Goal: Transaction & Acquisition: Book appointment/travel/reservation

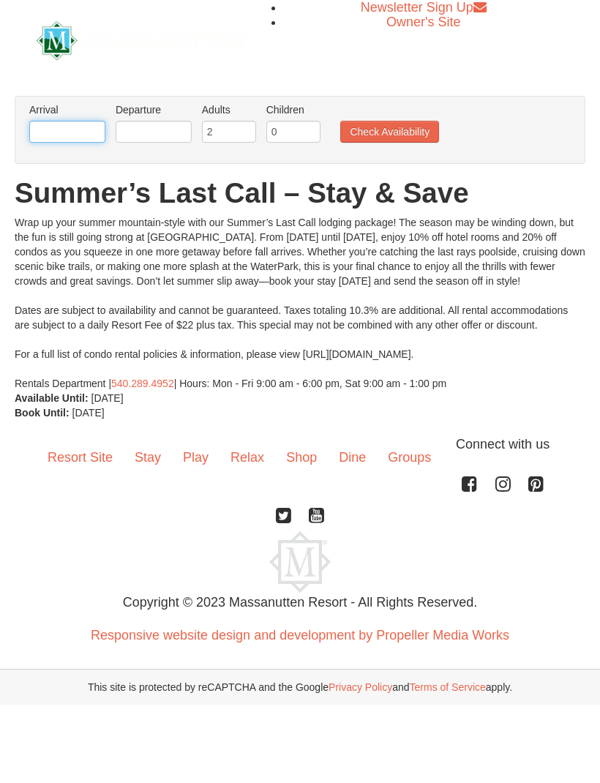
click at [80, 136] on input "text" at bounding box center [67, 132] width 76 height 22
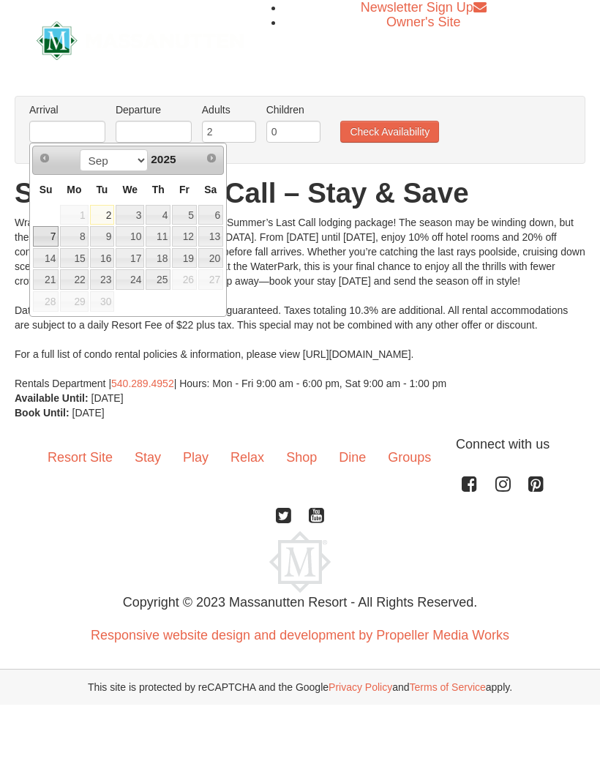
click at [50, 239] on link "7" at bounding box center [46, 236] width 26 height 20
type input "09/07/2025"
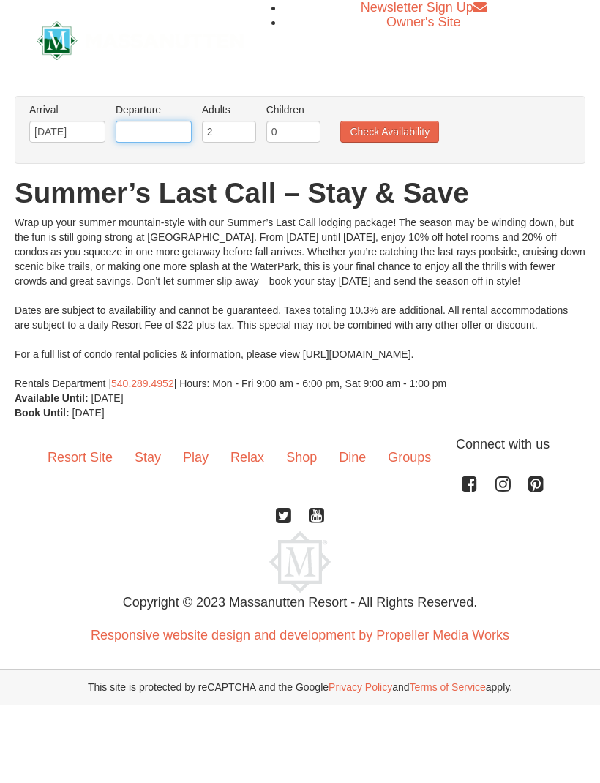
click at [167, 135] on input "text" at bounding box center [154, 132] width 76 height 22
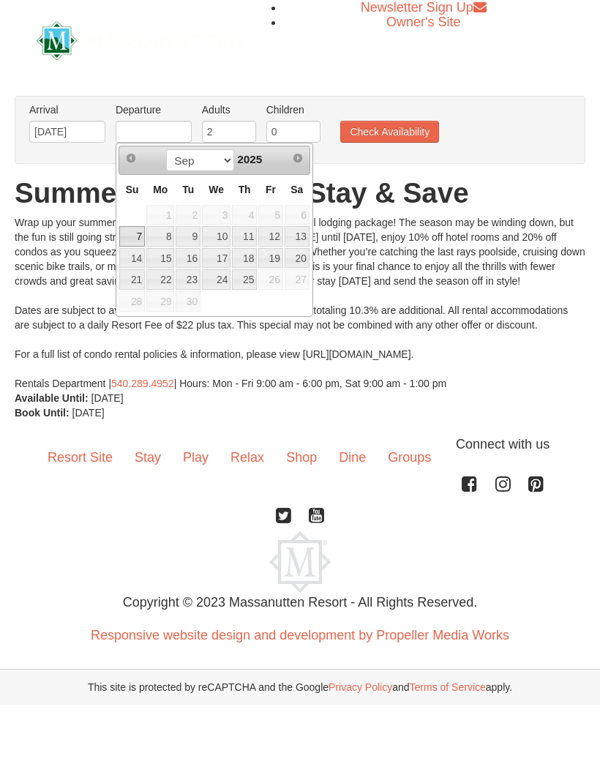
click at [167, 239] on link "8" at bounding box center [160, 236] width 28 height 20
type input "[DATE]"
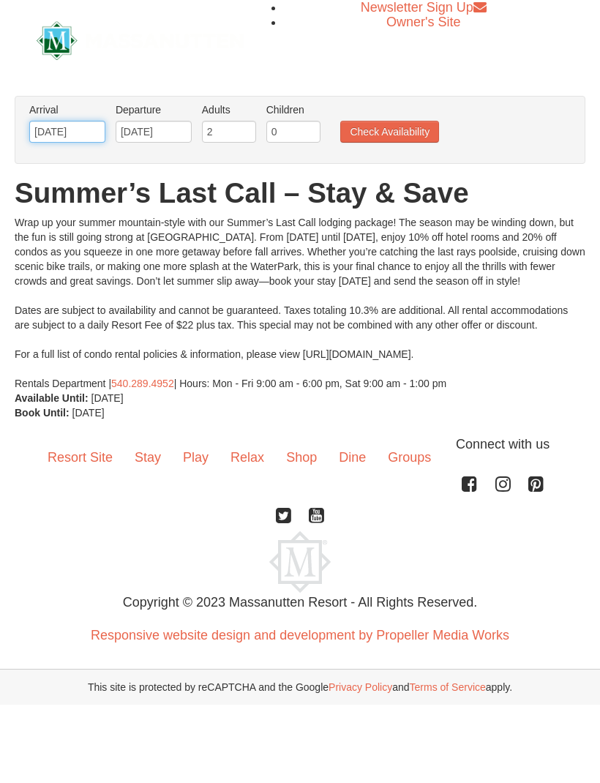
click at [72, 135] on input "09/07/2025" at bounding box center [67, 132] width 76 height 22
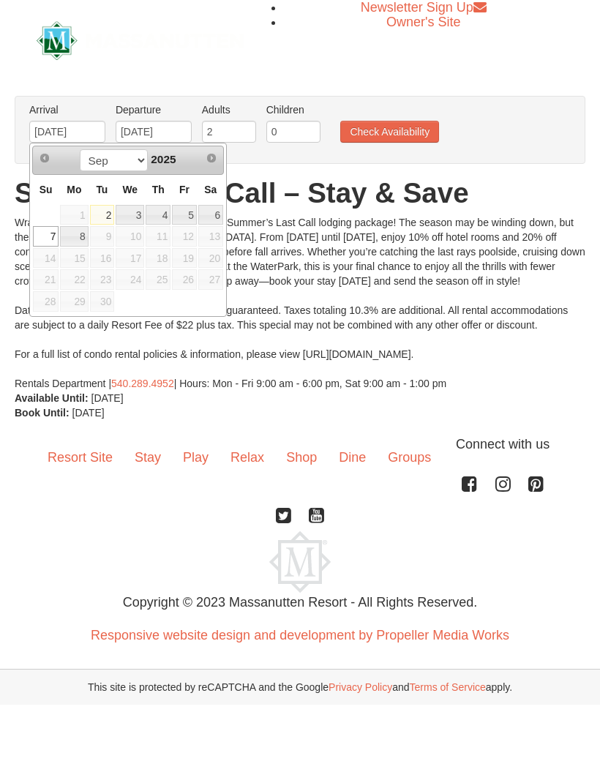
click at [84, 238] on link "8" at bounding box center [74, 236] width 28 height 20
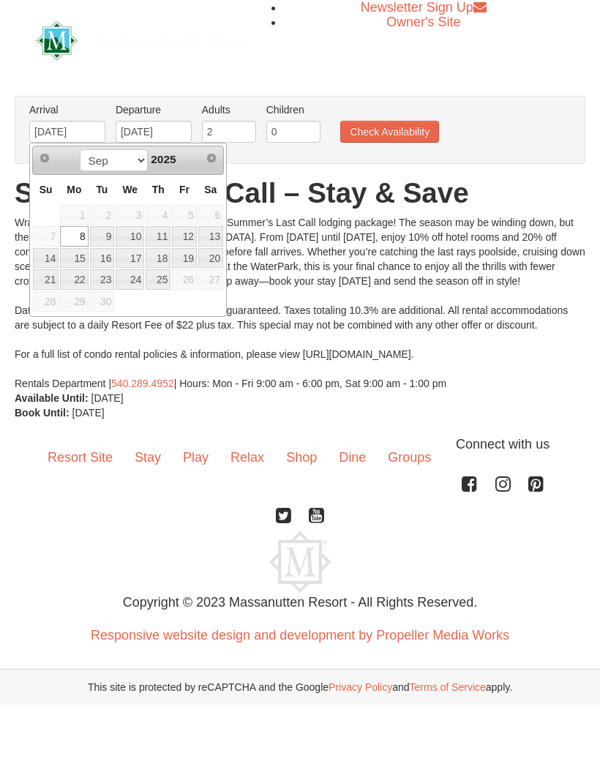
type input "[DATE]"
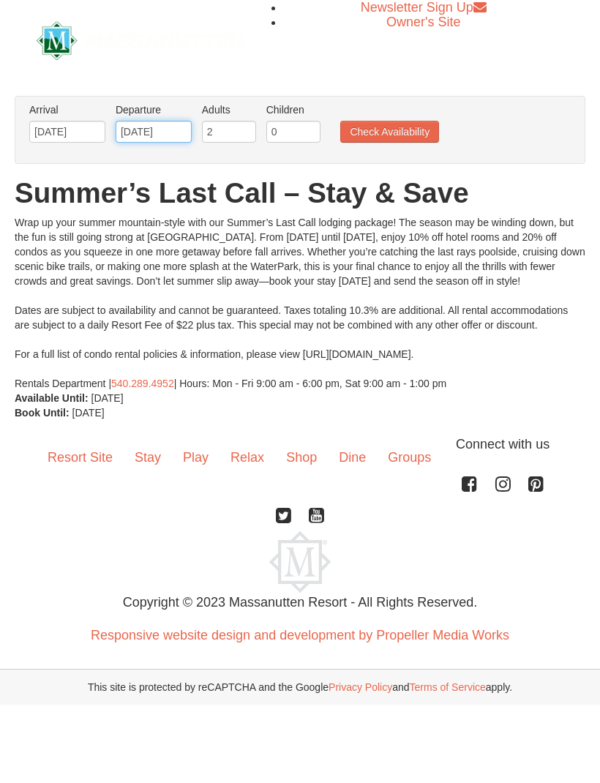
click at [172, 135] on input "[DATE]" at bounding box center [154, 132] width 76 height 22
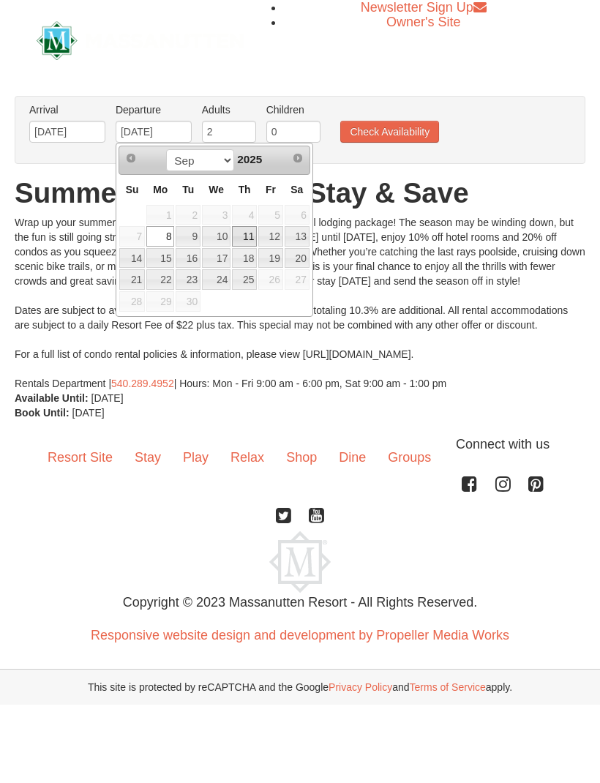
click at [255, 240] on link "11" at bounding box center [244, 236] width 25 height 20
type input "[DATE]"
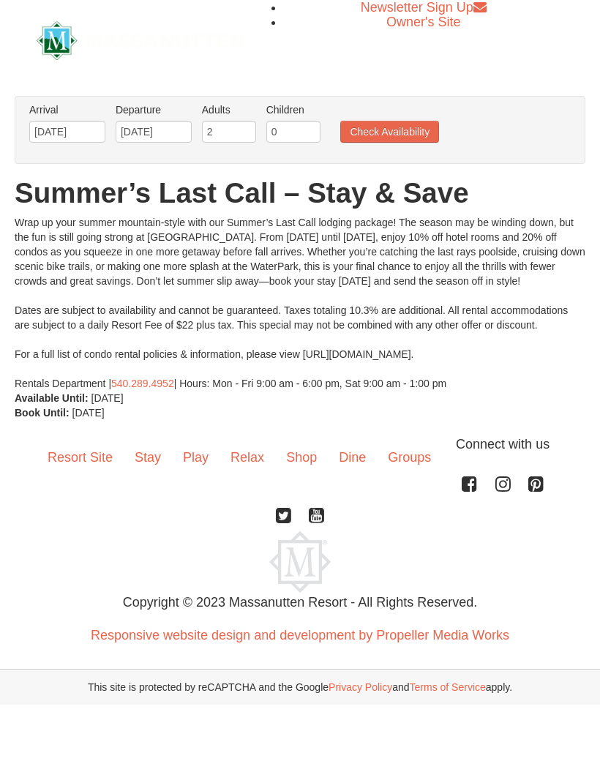
click at [419, 139] on button "Check Availability" at bounding box center [389, 132] width 99 height 22
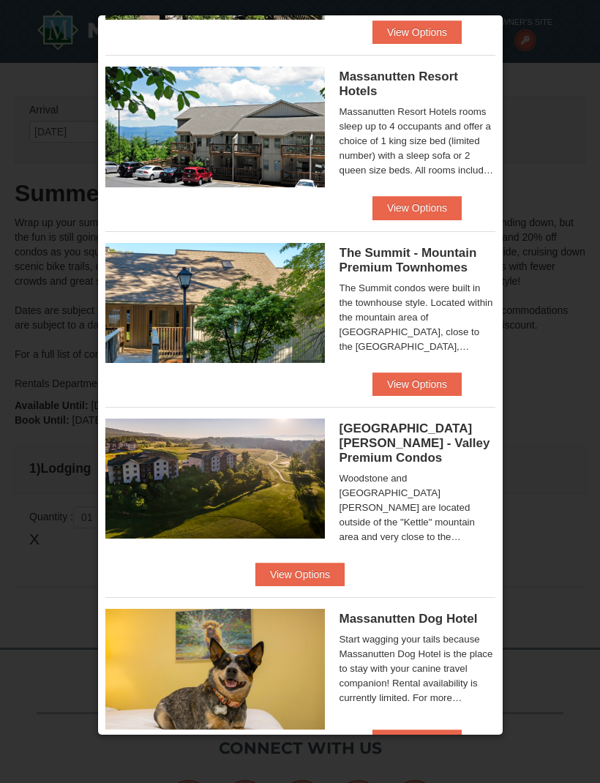
scroll to position [426, 0]
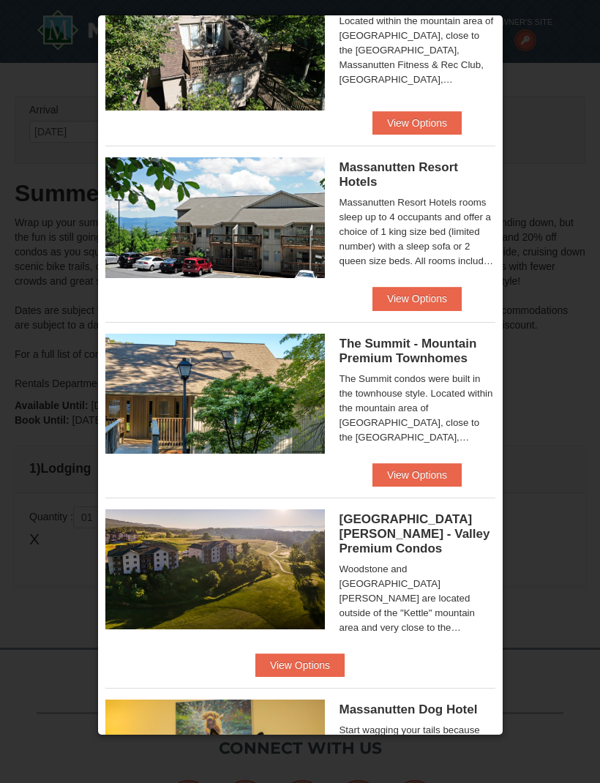
click at [435, 302] on button "View Options" at bounding box center [416, 298] width 89 height 23
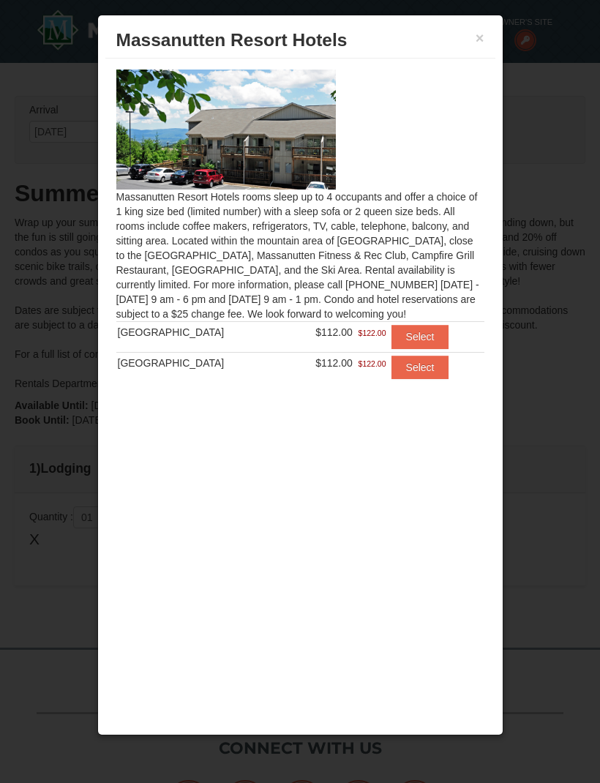
click at [420, 332] on button "Select" at bounding box center [420, 336] width 58 height 23
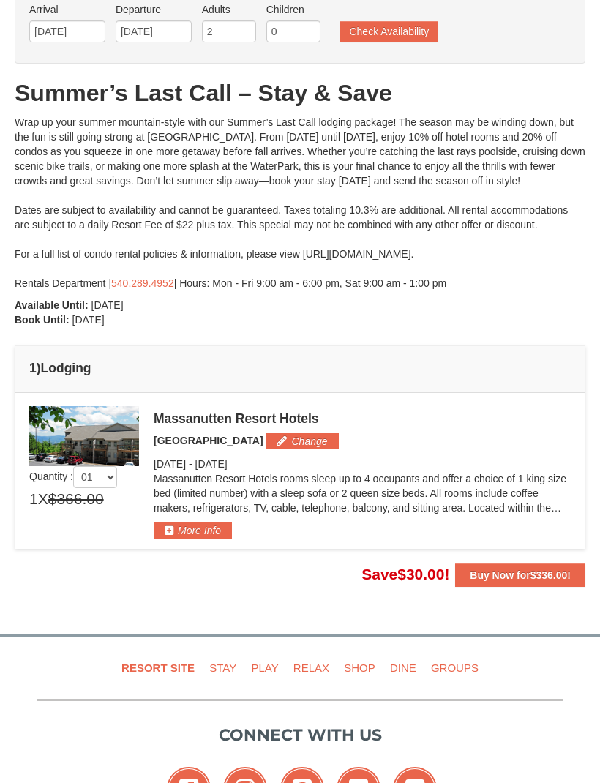
scroll to position [101, 0]
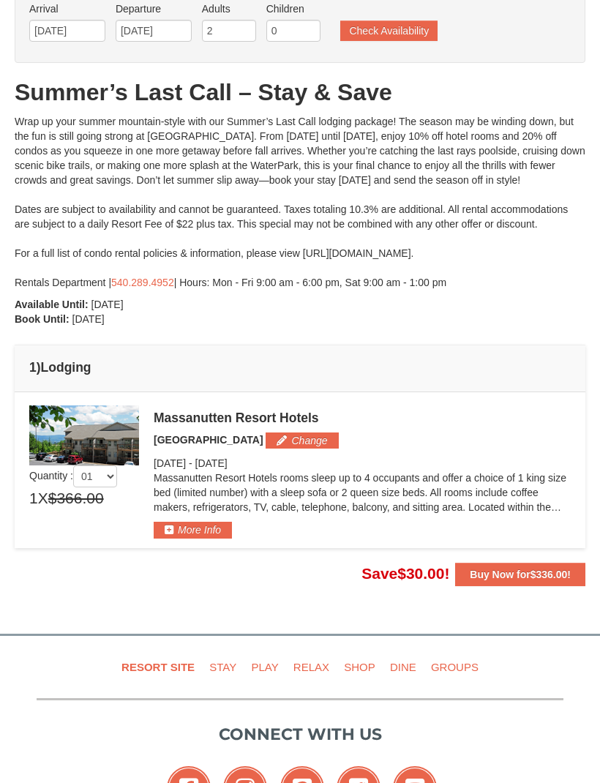
click at [217, 529] on button "More Info" at bounding box center [193, 530] width 78 height 16
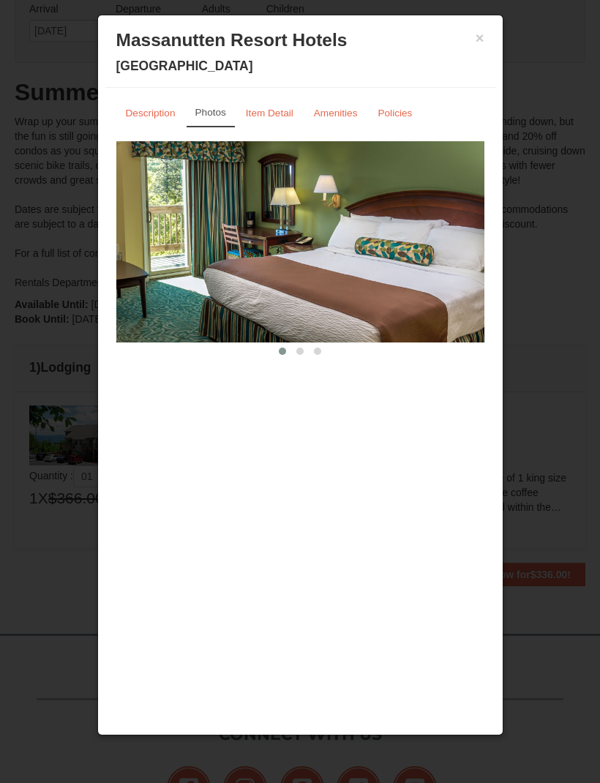
click at [484, 39] on button "×" at bounding box center [480, 38] width 9 height 15
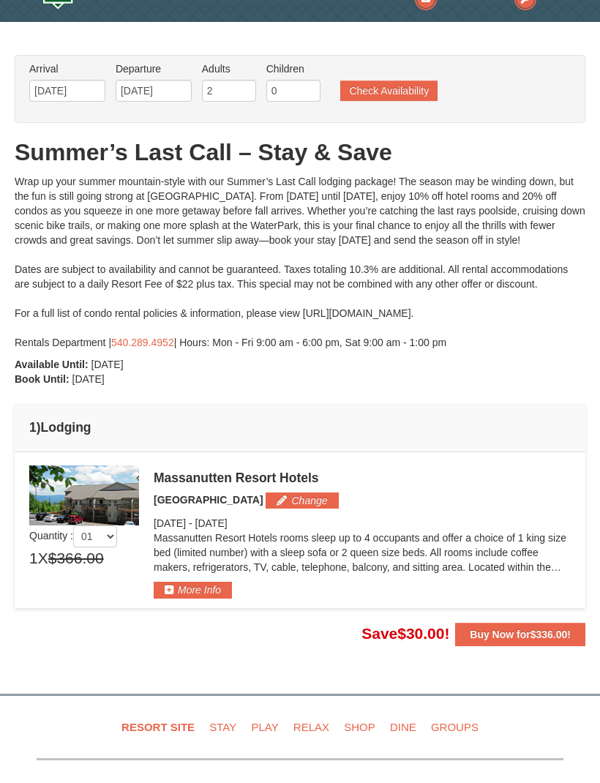
scroll to position [0, 0]
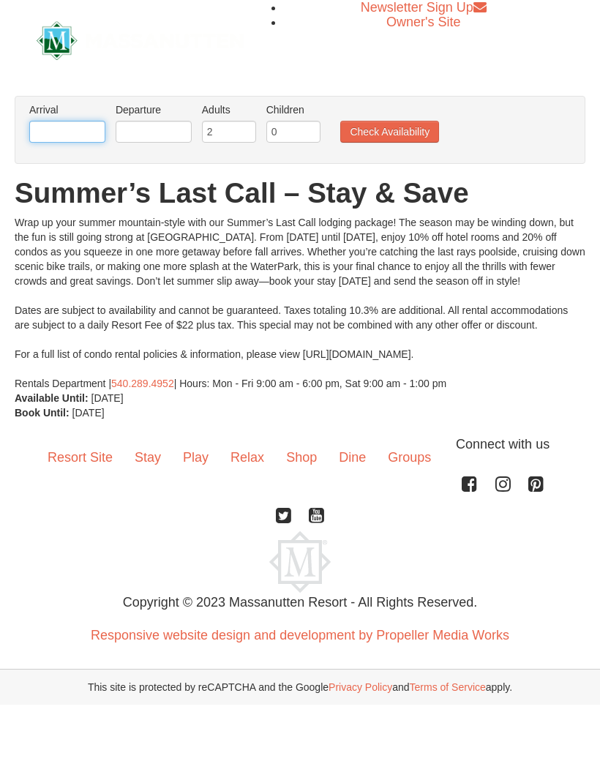
click at [80, 132] on input "text" at bounding box center [67, 132] width 76 height 22
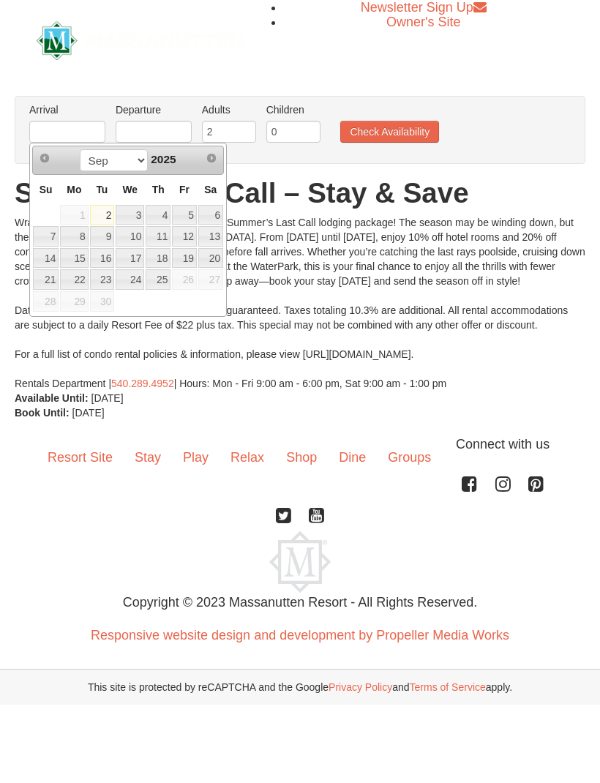
click at [50, 241] on link "7" at bounding box center [46, 236] width 26 height 20
type input "09/07/2025"
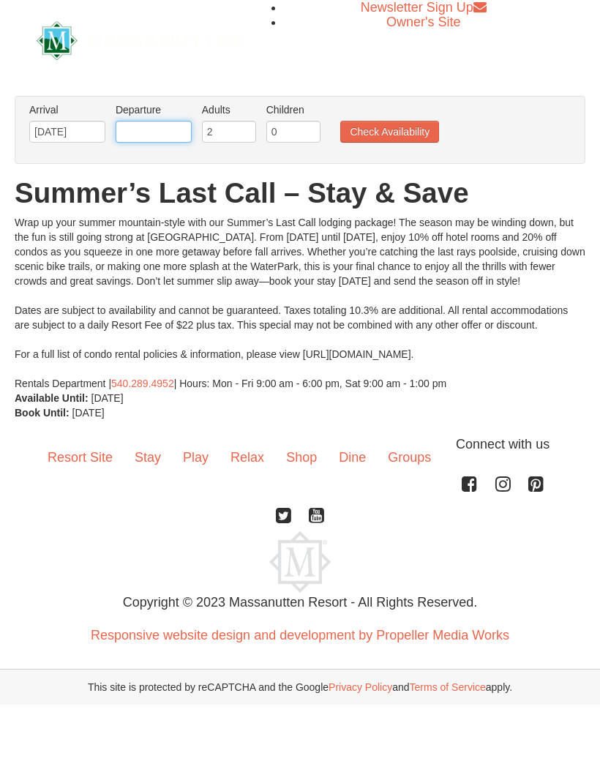
click at [181, 141] on input "text" at bounding box center [154, 132] width 76 height 22
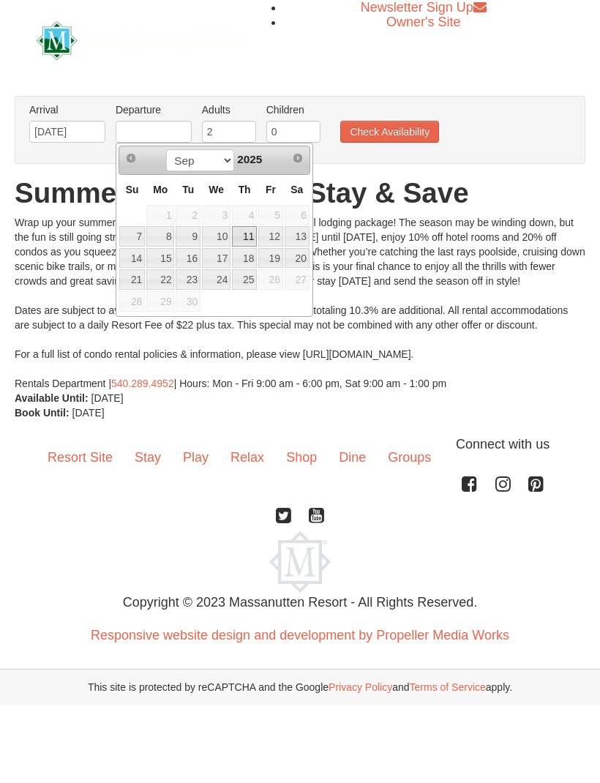
click at [257, 240] on link "11" at bounding box center [244, 236] width 25 height 20
type input "[DATE]"
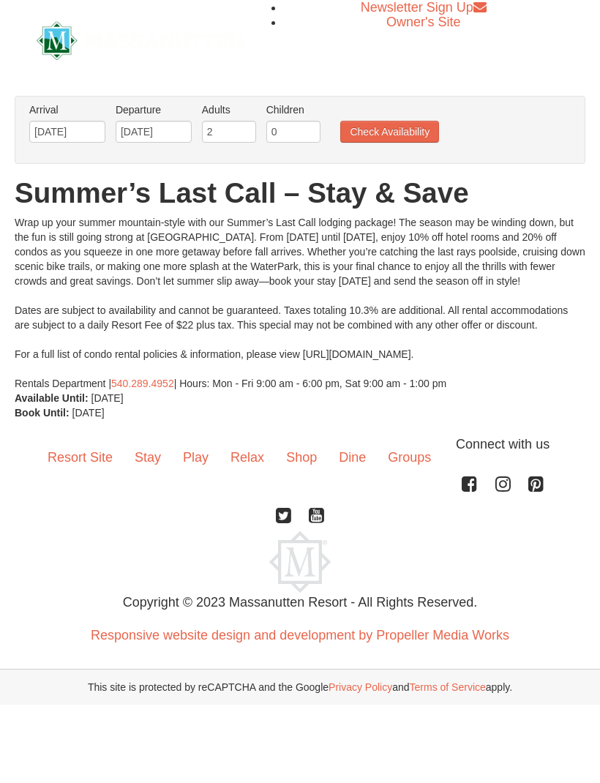
click at [408, 138] on button "Check Availability" at bounding box center [389, 132] width 99 height 22
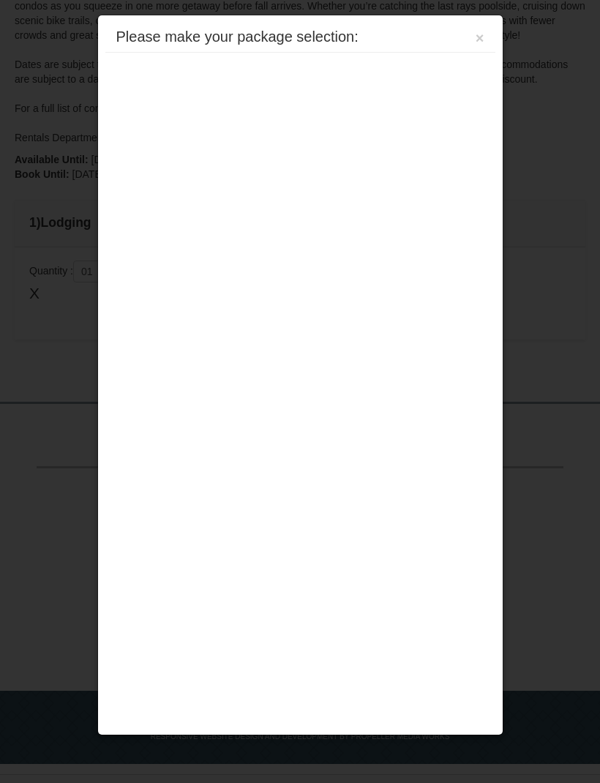
scroll to position [272, 0]
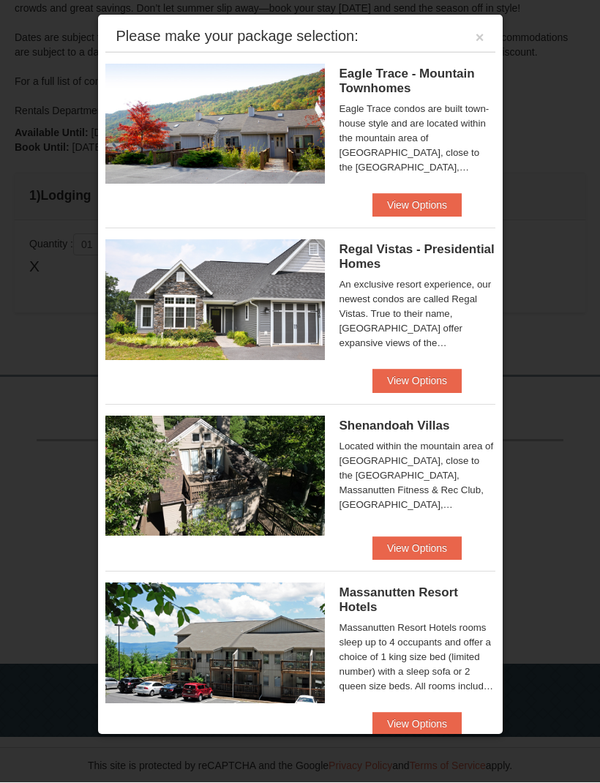
click at [484, 656] on div "Massanutten Resort Hotels rooms sleep up to 4 occupants and offer a choice of 1…" at bounding box center [418, 657] width 156 height 73
click at [427, 383] on button "View Options" at bounding box center [416, 381] width 89 height 23
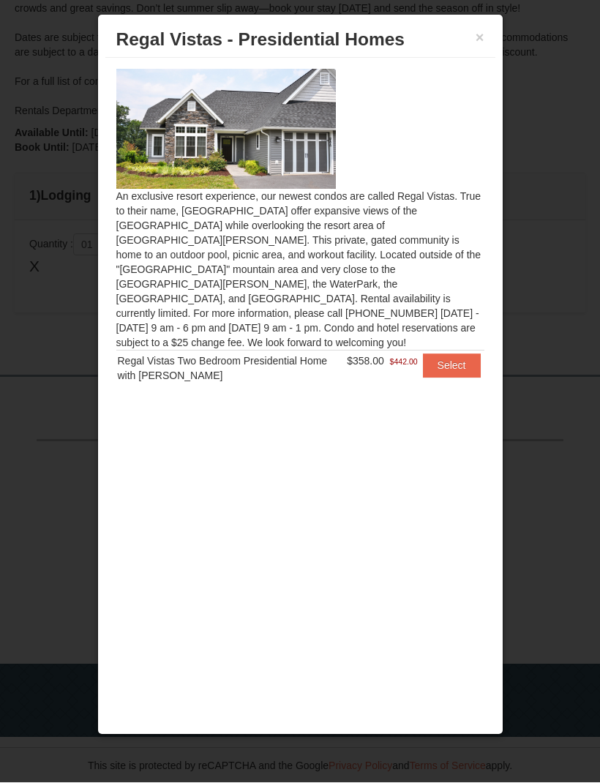
click at [479, 36] on button "×" at bounding box center [480, 38] width 9 height 15
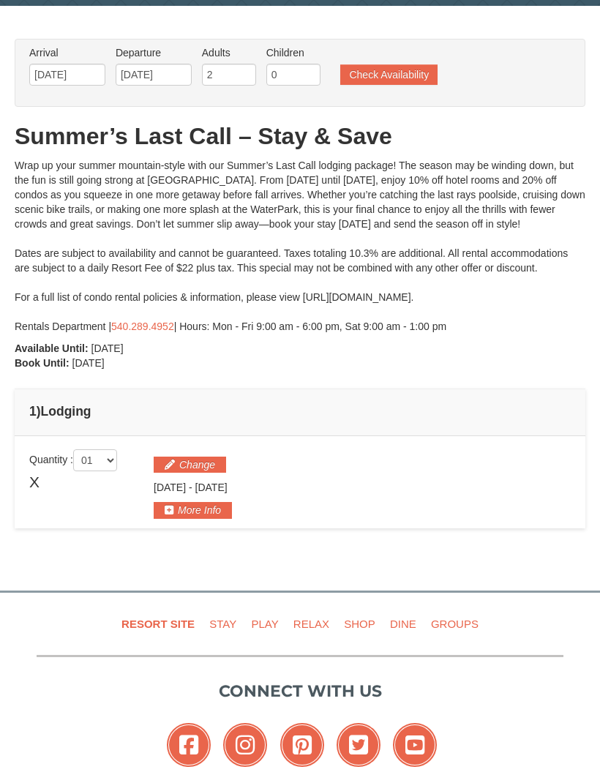
click at [413, 77] on button "Check Availability" at bounding box center [388, 75] width 97 height 20
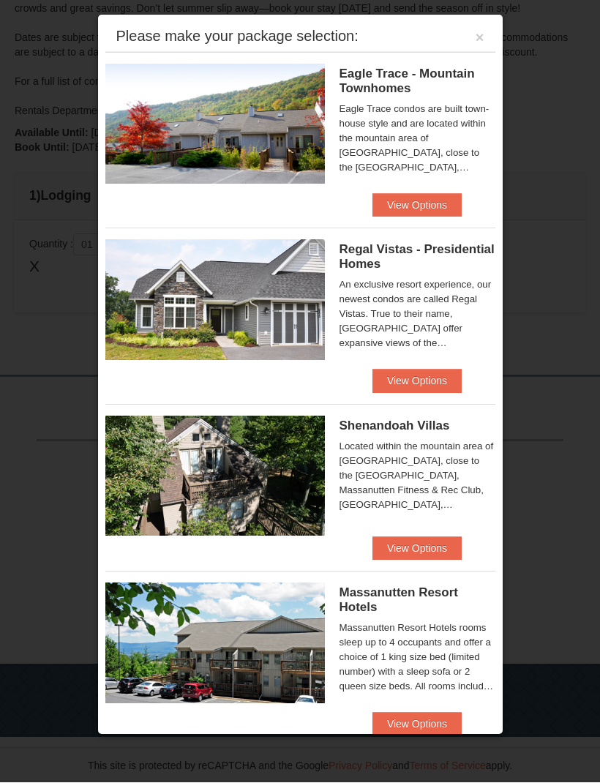
click at [484, 35] on button "×" at bounding box center [480, 38] width 9 height 15
